Goal: Share content: Share content

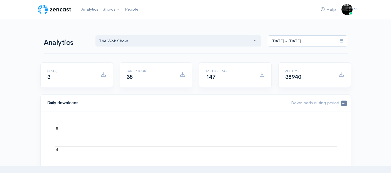
click at [110, 8] on link "Shows" at bounding box center [111, 9] width 22 height 12
click at [115, 23] on link "The Wok Show" at bounding box center [126, 23] width 51 height 10
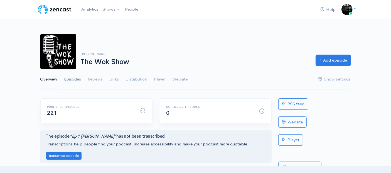
click at [78, 80] on link "Episodes" at bounding box center [72, 79] width 17 height 20
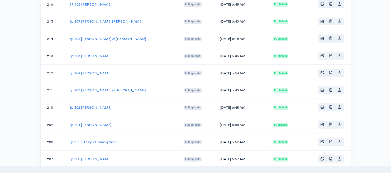
scroll to position [481, 0]
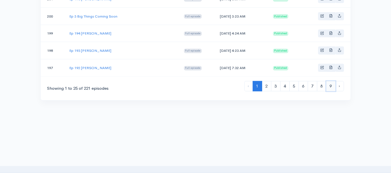
click at [331, 81] on link "9" at bounding box center [330, 86] width 9 height 10
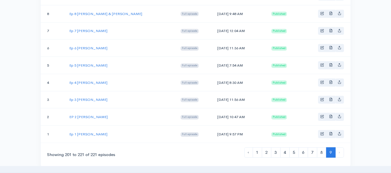
scroll to position [309, 0]
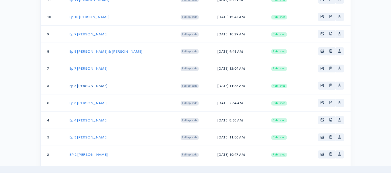
click at [88, 83] on link "Ep 6 [PERSON_NAME]" at bounding box center [88, 85] width 38 height 5
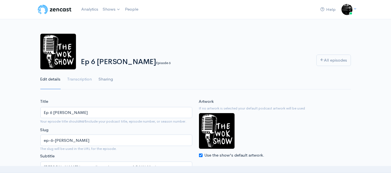
click at [107, 81] on link "Sharing" at bounding box center [106, 79] width 14 height 20
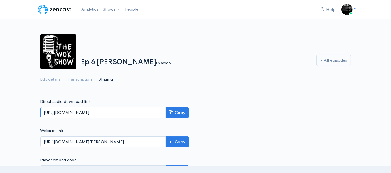
drag, startPoint x: 42, startPoint y: 112, endPoint x: 215, endPoint y: 115, distance: 173.5
click at [215, 115] on div "Direct audio download link [URL][DOMAIN_NAME] Copy Website link [URL][DOMAIN_NA…" at bounding box center [195, 153] width 317 height 111
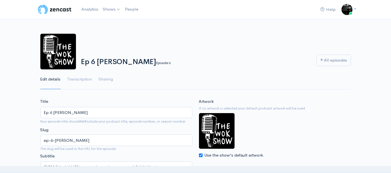
scroll to position [309, 0]
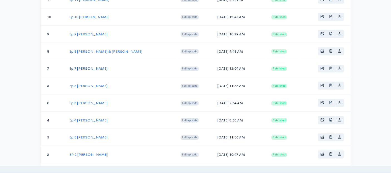
click at [86, 66] on link "Ep 7 [PERSON_NAME]" at bounding box center [88, 68] width 38 height 5
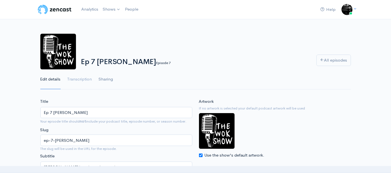
click at [110, 80] on link "Sharing" at bounding box center [106, 79] width 14 height 20
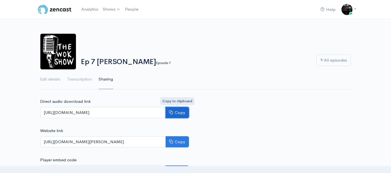
click at [179, 113] on button "Copy" at bounding box center [176, 112] width 23 height 11
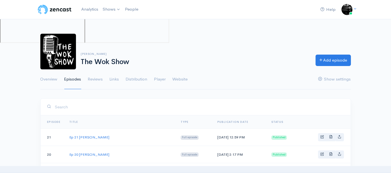
scroll to position [309, 0]
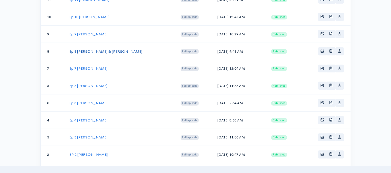
click at [83, 49] on link "Ep 8 [PERSON_NAME] & [PERSON_NAME]" at bounding box center [105, 51] width 73 height 5
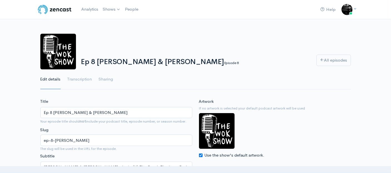
drag, startPoint x: 168, startPoint y: 61, endPoint x: 82, endPoint y: 56, distance: 86.0
click at [82, 56] on div "Ep 8 [PERSON_NAME] & [PERSON_NAME] Episode 8" at bounding box center [195, 60] width 235 height 11
copy h1 "Ep 8 [PERSON_NAME] & [PERSON_NAME]"
click at [106, 80] on link "Sharing" at bounding box center [106, 79] width 14 height 20
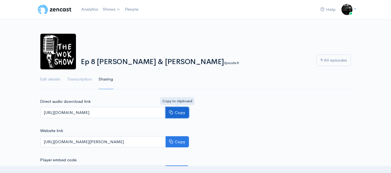
click at [181, 111] on button "Copy" at bounding box center [176, 112] width 23 height 11
drag, startPoint x: 168, startPoint y: 61, endPoint x: 82, endPoint y: 59, distance: 85.9
click at [82, 59] on h1 "Ep 8 [PERSON_NAME] & [PERSON_NAME] Episode 8" at bounding box center [195, 62] width 229 height 8
copy h1 "Ep 8 [PERSON_NAME] & [PERSON_NAME]"
click at [163, 15] on div "Help Notifications View all Your profile Team settings The Wok Sh... Current Lo…" at bounding box center [195, 9] width 317 height 12
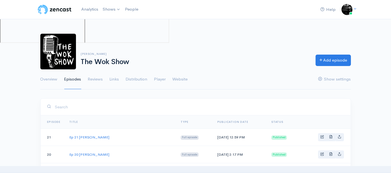
scroll to position [309, 0]
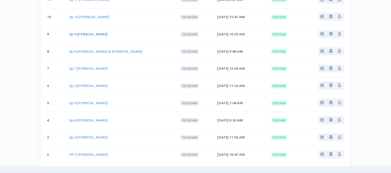
click at [83, 32] on link "Ep 9 [PERSON_NAME]" at bounding box center [88, 34] width 38 height 5
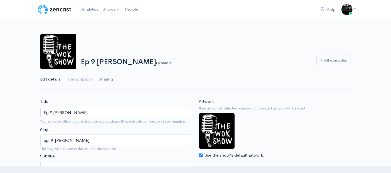
click at [106, 79] on link "Sharing" at bounding box center [106, 79] width 14 height 20
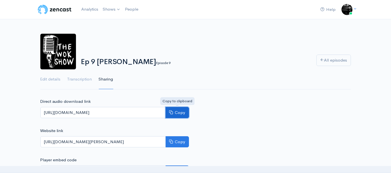
click at [176, 115] on button "Copy" at bounding box center [176, 112] width 23 height 11
drag, startPoint x: 126, startPoint y: 61, endPoint x: 82, endPoint y: 62, distance: 44.2
click at [82, 62] on h1 "Ep 9 [PERSON_NAME] Episode 9" at bounding box center [195, 62] width 229 height 8
copy h1 "Ep 9 [PERSON_NAME]"
